Goal: Task Accomplishment & Management: Use online tool/utility

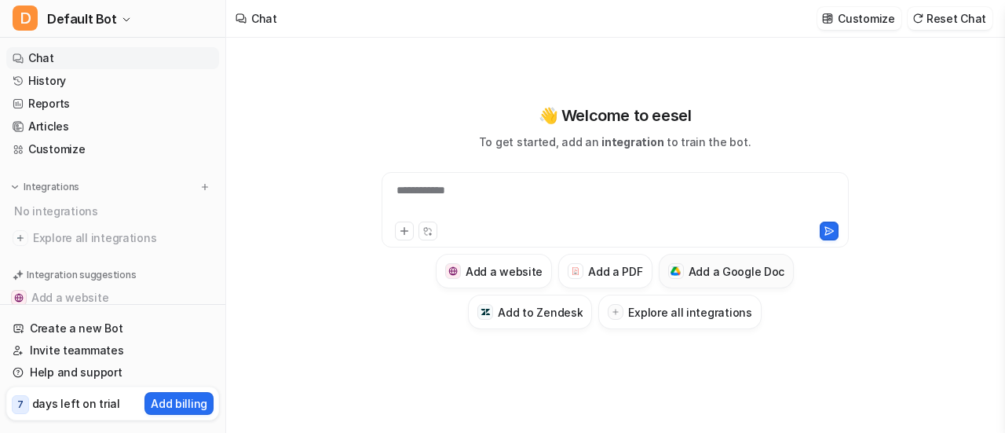
click at [748, 275] on h3 "Add a Google Doc" at bounding box center [737, 271] width 97 height 16
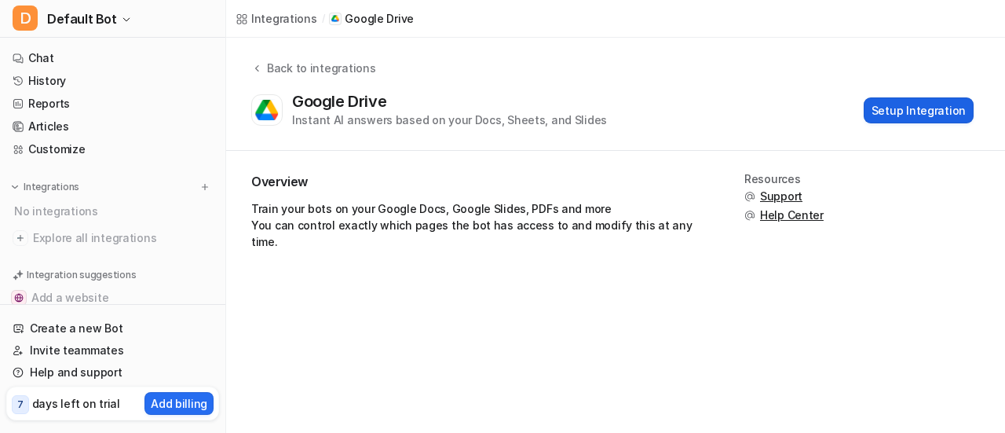
click at [896, 111] on button "Setup Integration" at bounding box center [919, 110] width 110 height 26
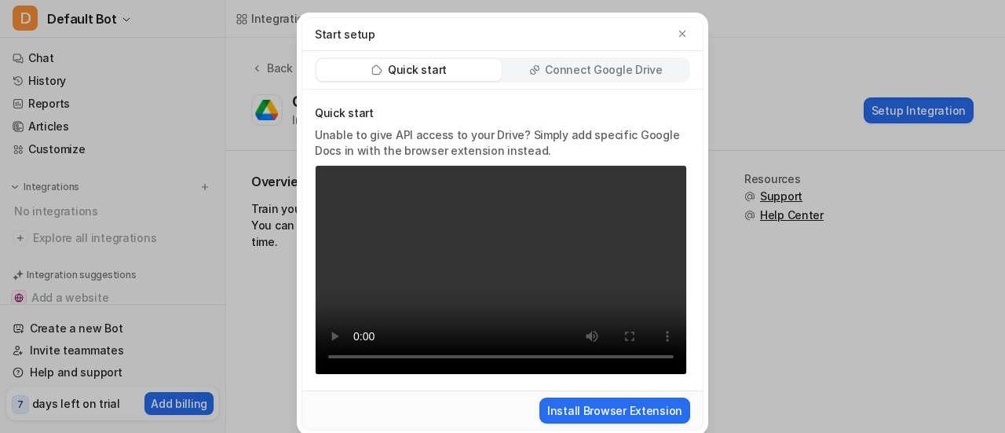
scroll to position [13, 0]
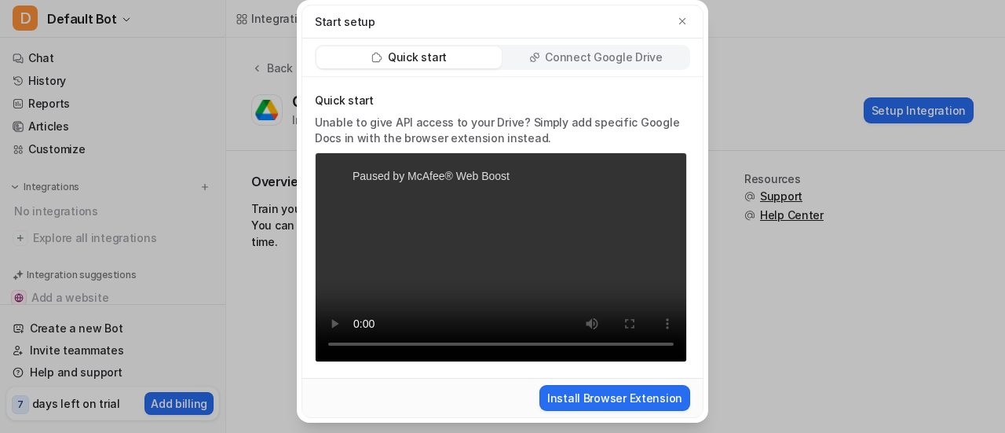
click at [676, 31] on div "Start setup" at bounding box center [502, 21] width 400 height 33
click at [766, 136] on div "Start setup Quick start Connect Google Drive Quick start Unable to give API acc…" at bounding box center [502, 216] width 1005 height 433
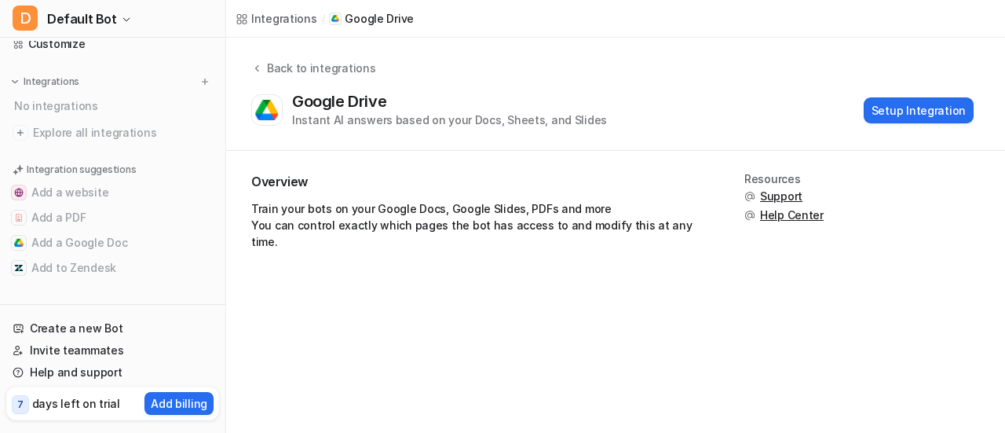
scroll to position [0, 0]
